Goal: Check status

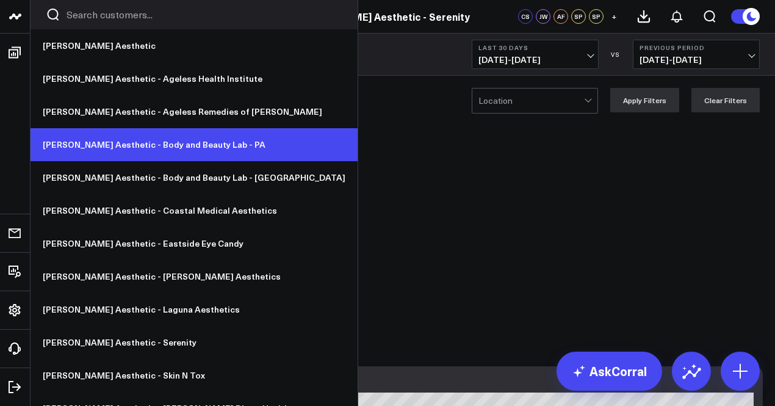
click at [119, 136] on link "[PERSON_NAME] Aesthetic - Body and Beauty Lab - PA" at bounding box center [193, 144] width 327 height 33
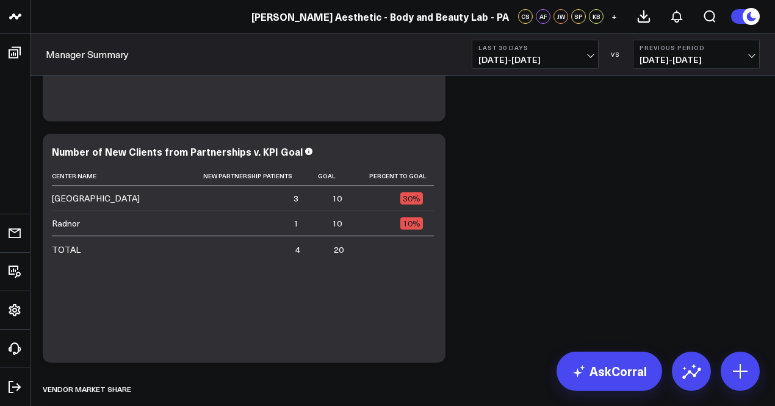
scroll to position [5462, 0]
click at [693, 59] on span "08/15/25 - 09/13/25" at bounding box center [695, 60] width 113 height 10
click at [689, 128] on link "YoY" at bounding box center [696, 127] width 126 height 23
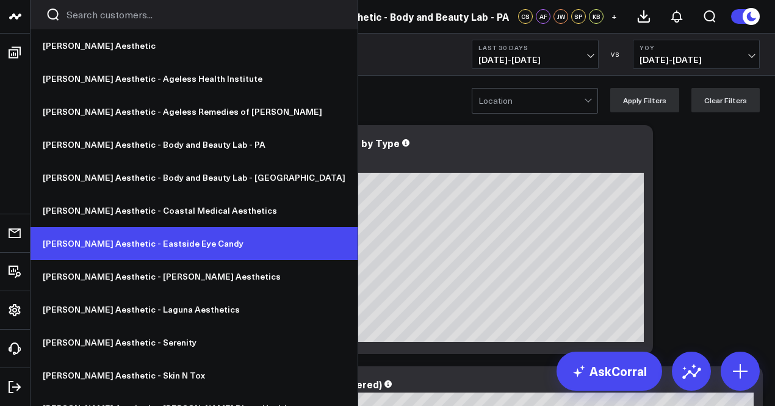
scroll to position [18, 0]
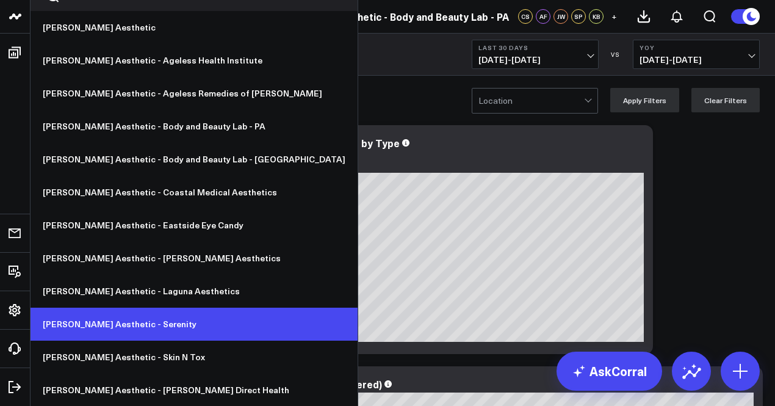
click at [123, 313] on link "[PERSON_NAME] Aesthetic - Serenity" at bounding box center [193, 323] width 327 height 33
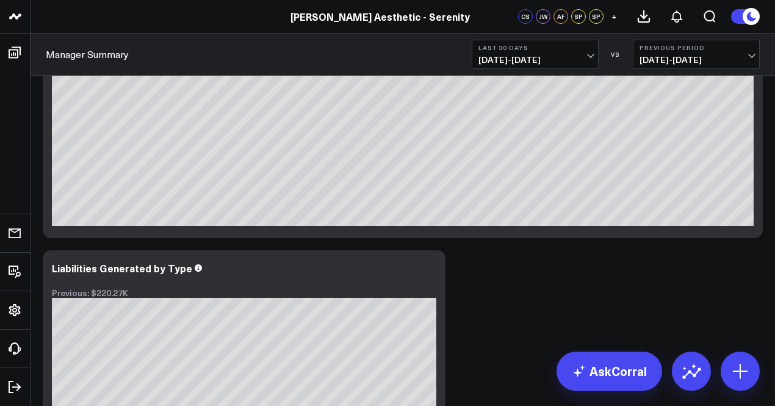
scroll to position [541, 0]
